Goal: Information Seeking & Learning: Learn about a topic

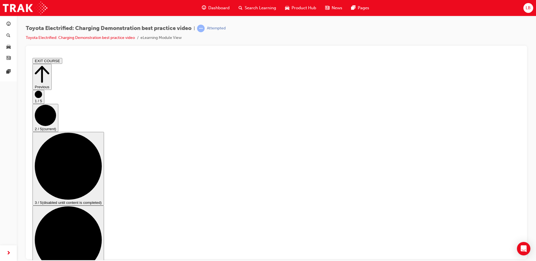
drag, startPoint x: 221, startPoint y: 227, endPoint x: 336, endPoint y: 228, distance: 115.0
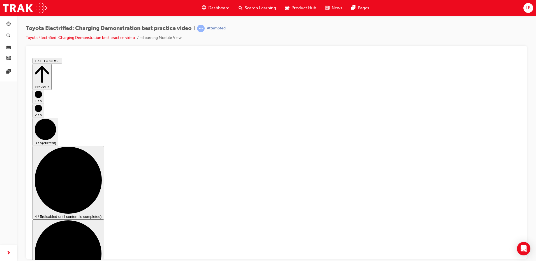
scroll to position [56, 0]
checkbox input "true"
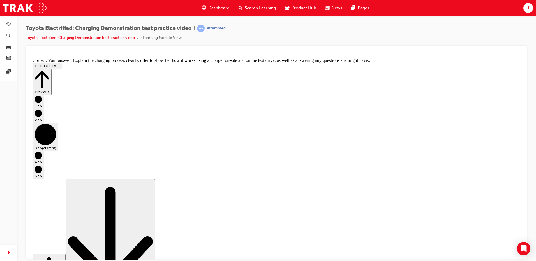
scroll to position [100, 0]
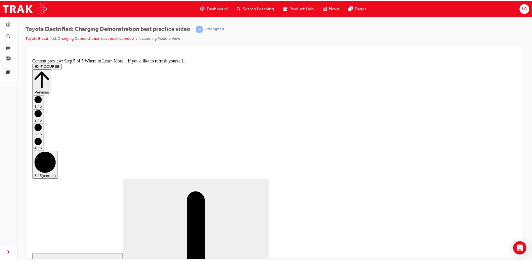
scroll to position [53, 0]
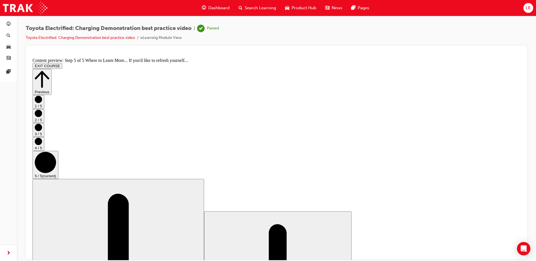
click at [62, 63] on button "EXIT COURSE" at bounding box center [48, 66] width 30 height 6
click at [207, 7] on div "Dashboard" at bounding box center [215, 7] width 37 height 11
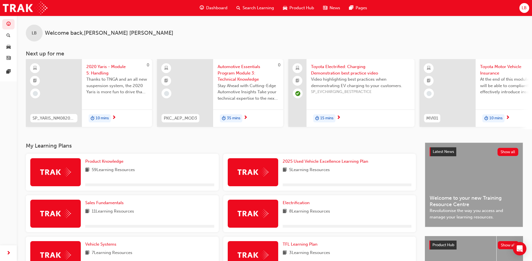
scroll to position [125, 0]
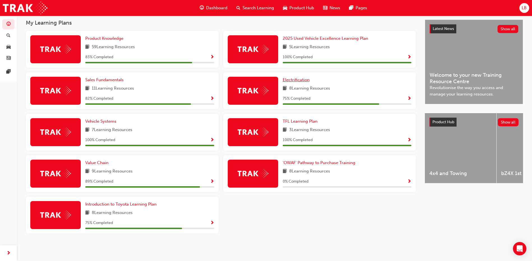
click at [301, 81] on span "Electrification" at bounding box center [296, 79] width 27 height 5
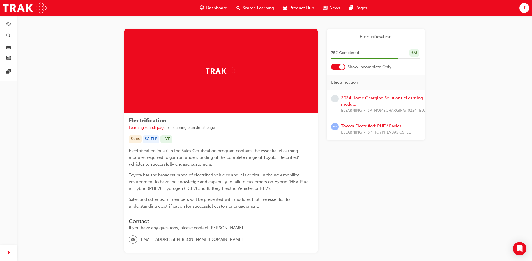
click at [361, 125] on link "Toyota Electrified: PHEV Basics" at bounding box center [371, 126] width 60 height 5
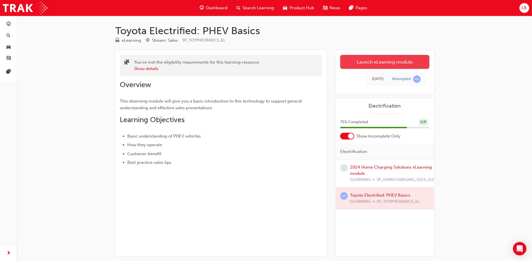
click at [361, 63] on link "Launch eLearning module" at bounding box center [384, 62] width 89 height 14
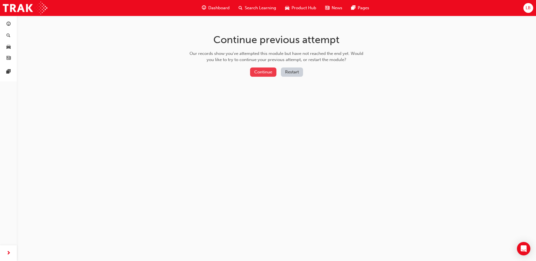
click at [266, 74] on button "Continue" at bounding box center [263, 72] width 26 height 9
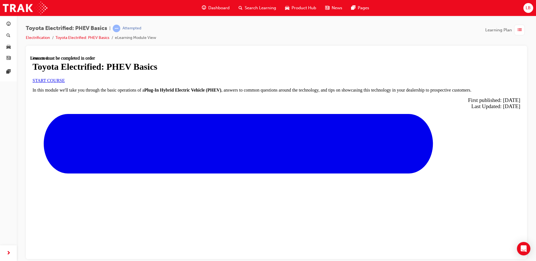
click at [65, 83] on span "START COURSE" at bounding box center [49, 80] width 32 height 5
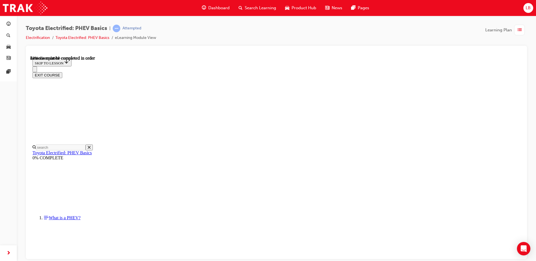
scroll to position [101, 0]
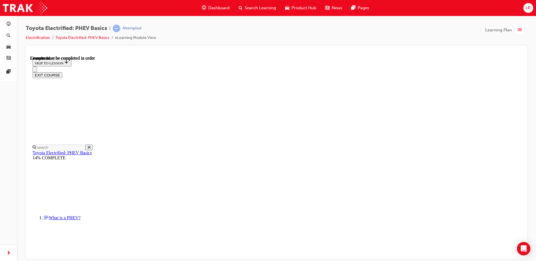
scroll to position [591, 0]
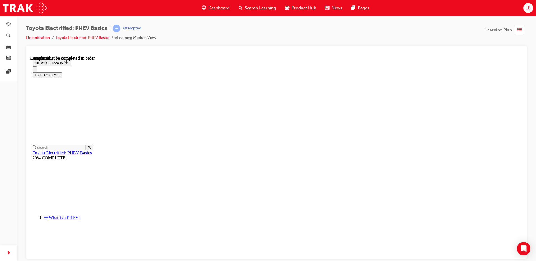
scroll to position [17, 0]
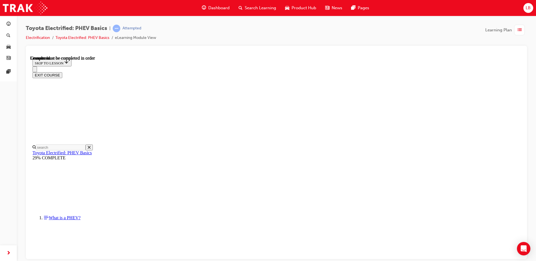
scroll to position [88, 0]
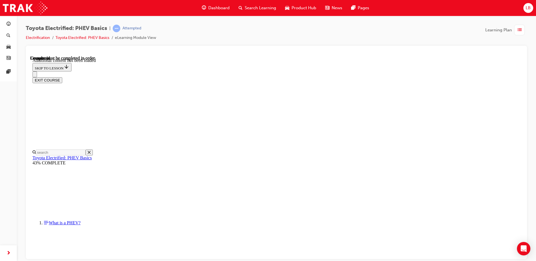
scroll to position [114, 0]
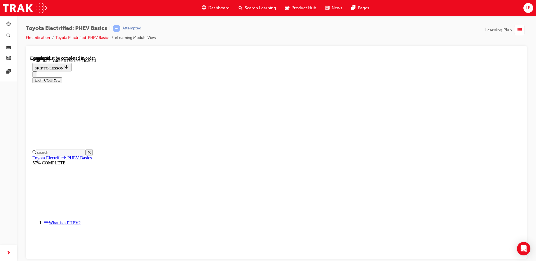
scroll to position [973, 0]
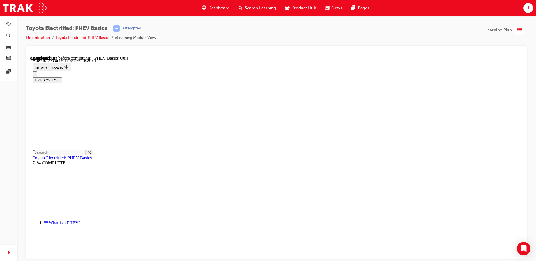
radio input "true"
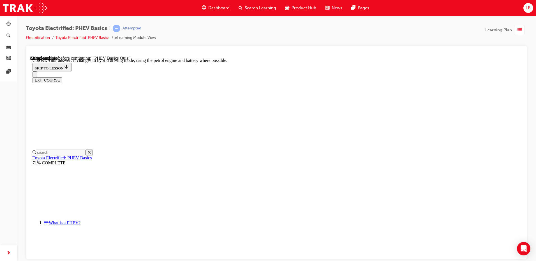
radio input "true"
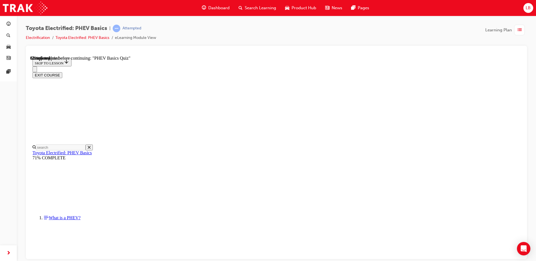
scroll to position [37, 0]
radio input "true"
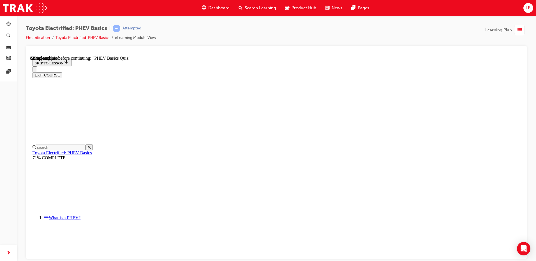
radio input "true"
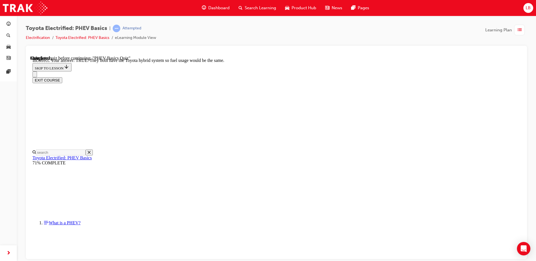
scroll to position [93, 0]
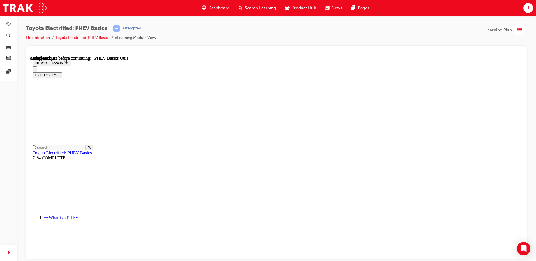
scroll to position [100, 0]
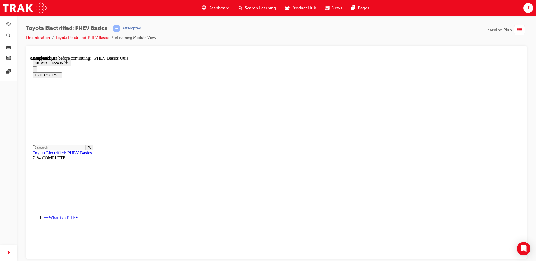
radio input "true"
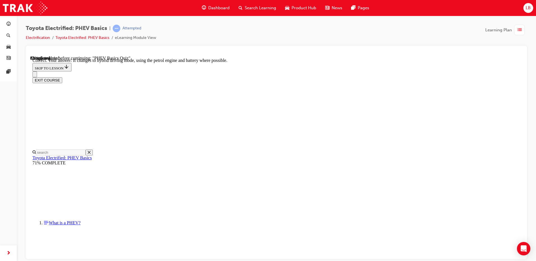
scroll to position [57, 0]
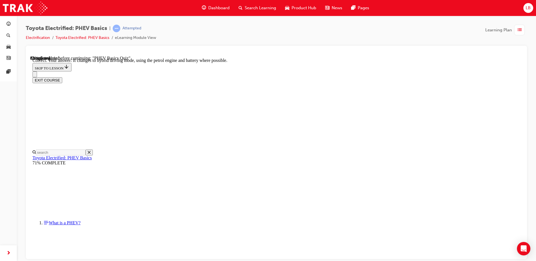
radio input "true"
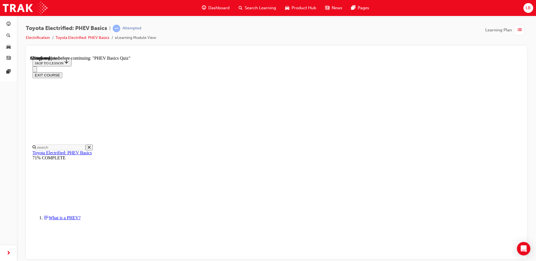
radio input "true"
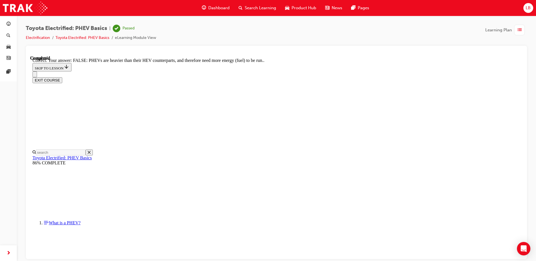
scroll to position [93, 0]
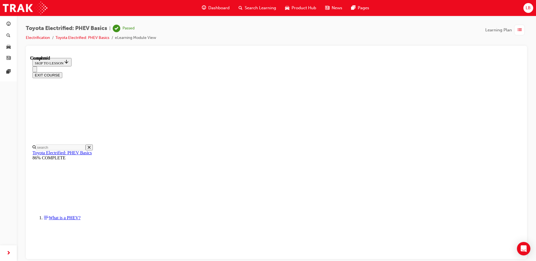
scroll to position [100, 0]
